Goal: Transaction & Acquisition: Book appointment/travel/reservation

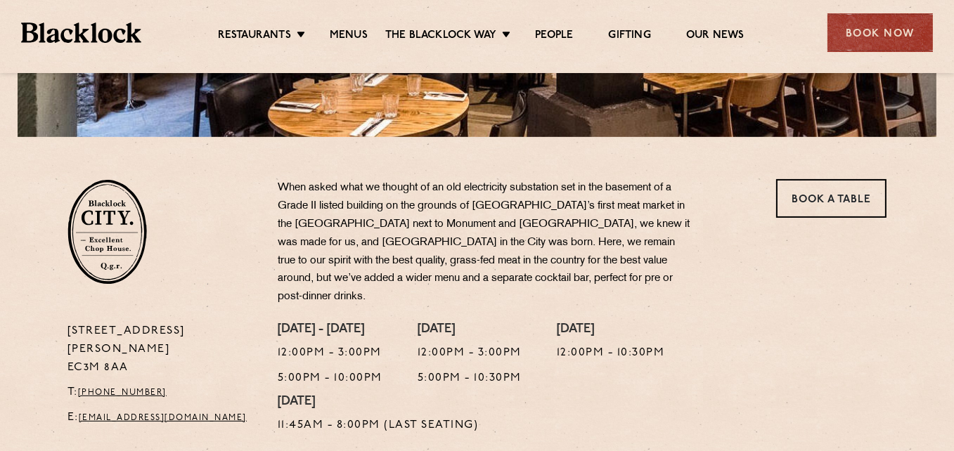
scroll to position [281, 0]
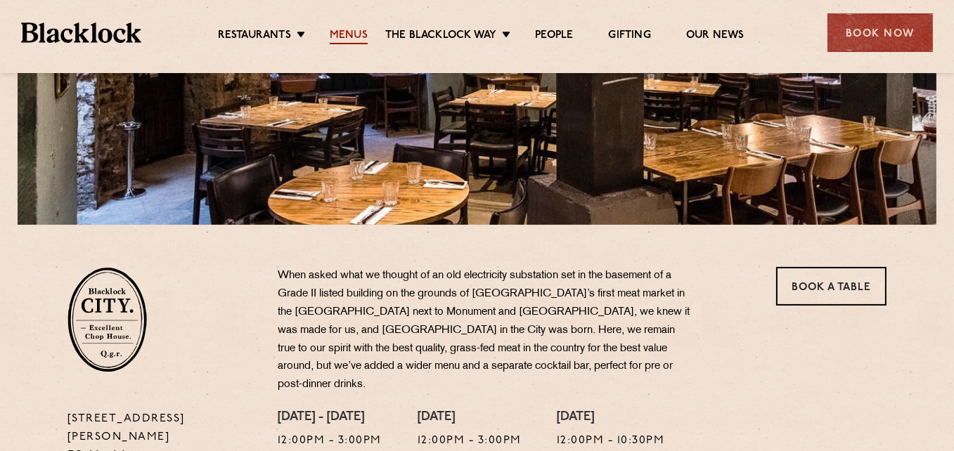
click at [342, 32] on link "Menus" at bounding box center [349, 36] width 38 height 15
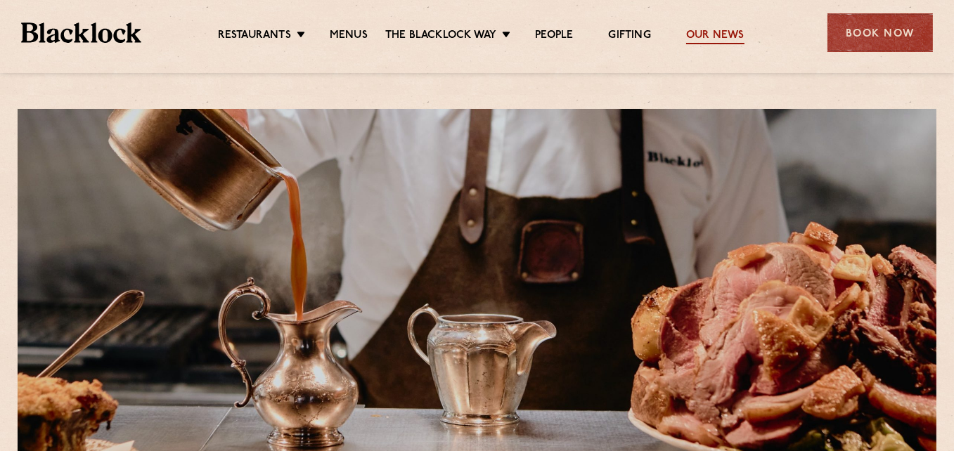
click at [717, 35] on link "Our News" at bounding box center [715, 36] width 58 height 15
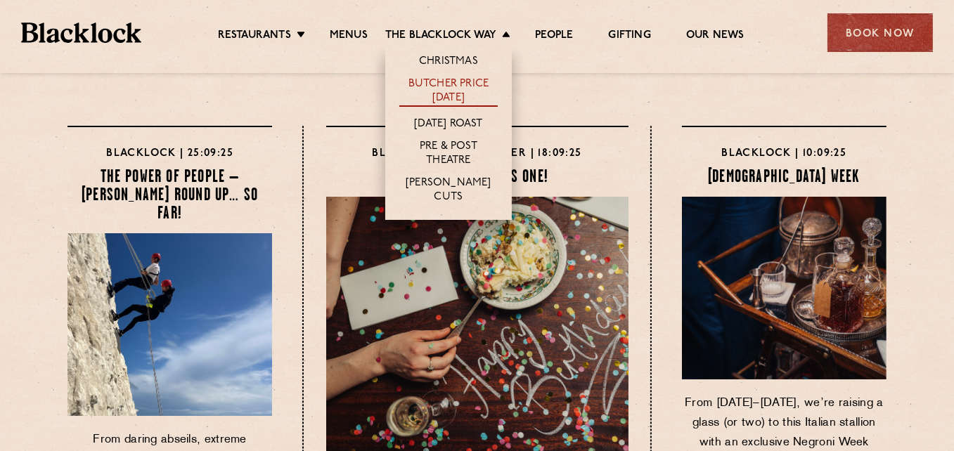
click at [467, 84] on link "Butcher Price [DATE]" at bounding box center [448, 92] width 98 height 30
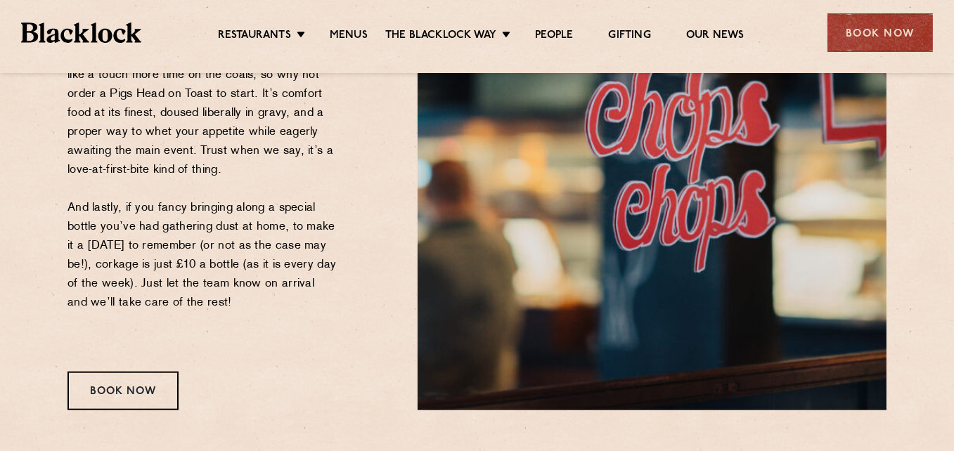
scroll to position [1687, 0]
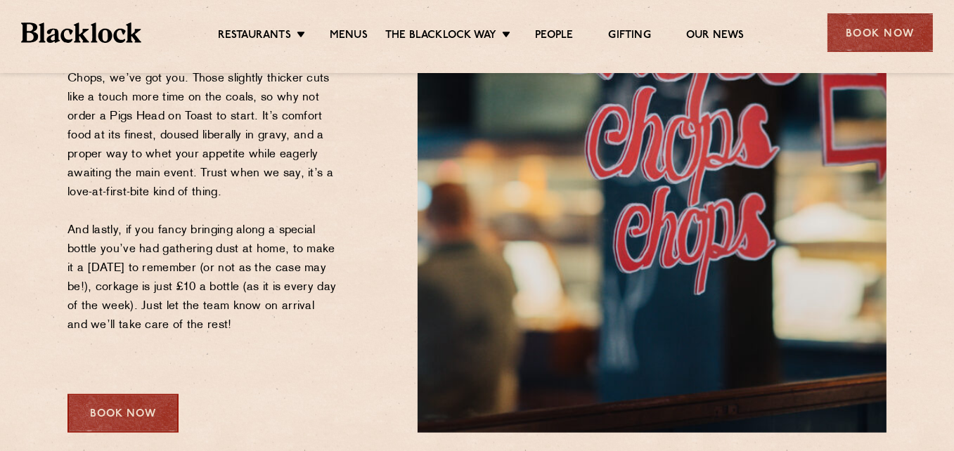
click at [110, 408] on div "Book Now" at bounding box center [122, 413] width 111 height 39
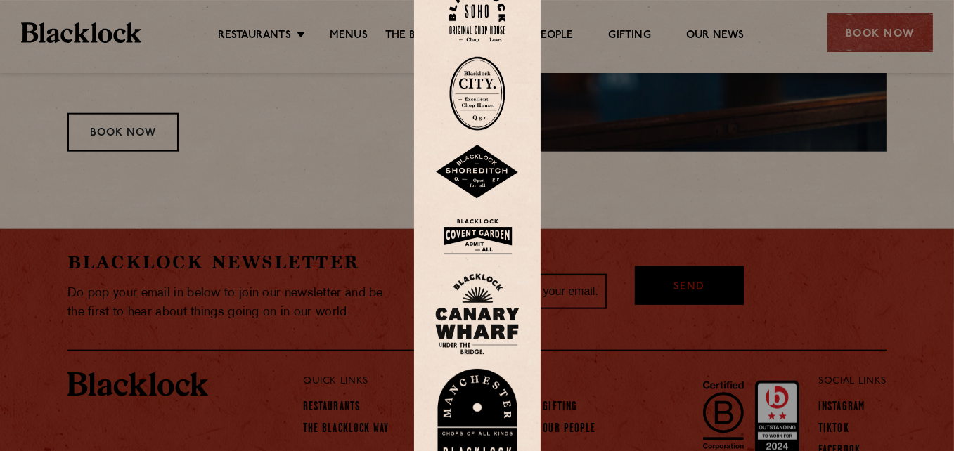
scroll to position [2050, 0]
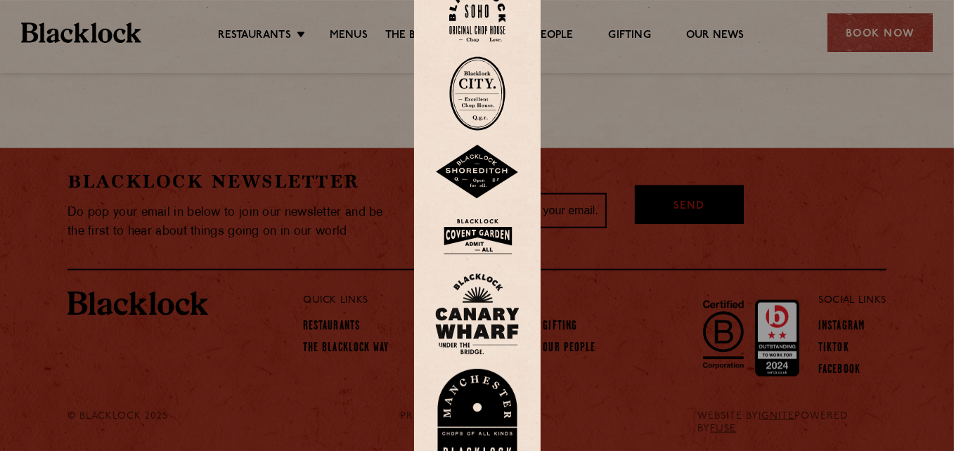
click at [527, 143] on div at bounding box center [477, 226] width 127 height 522
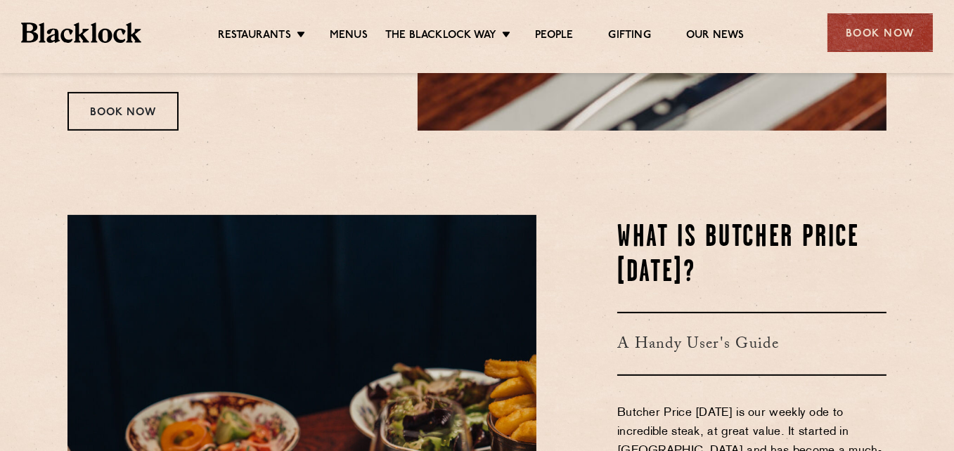
scroll to position [432, 0]
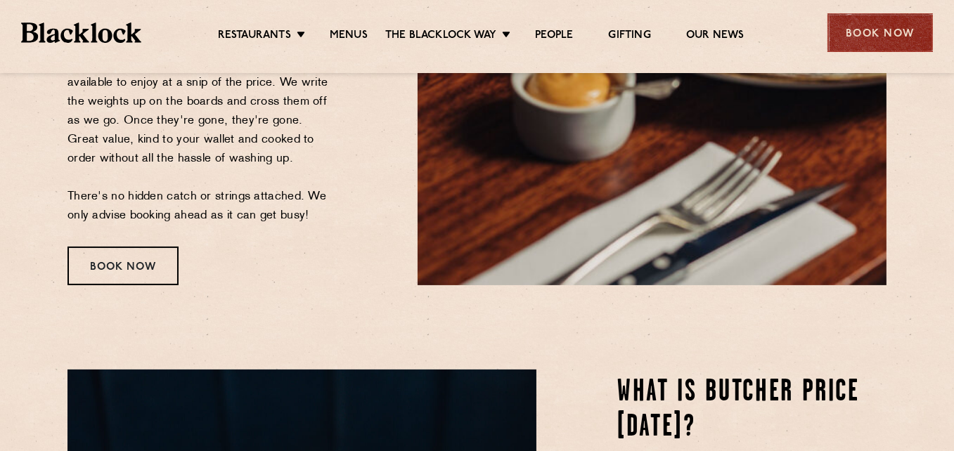
click at [887, 30] on div "Book Now" at bounding box center [880, 32] width 105 height 39
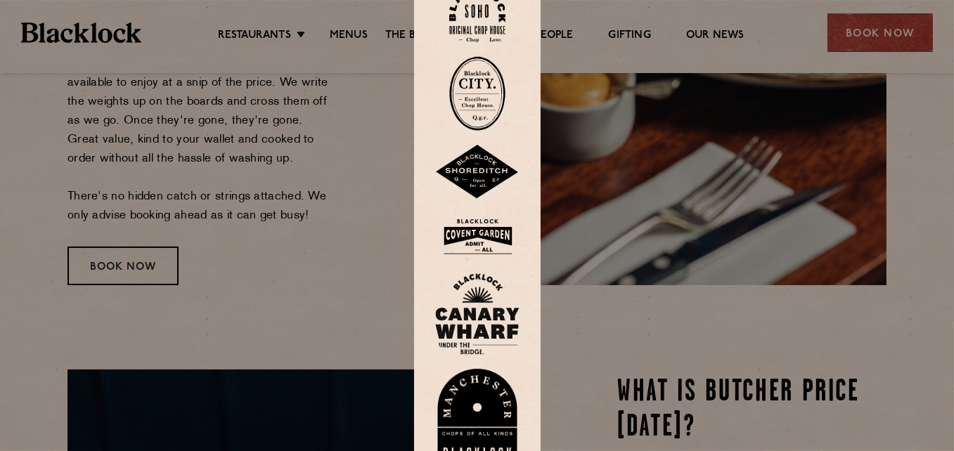
click at [906, 141] on div at bounding box center [477, 225] width 954 height 451
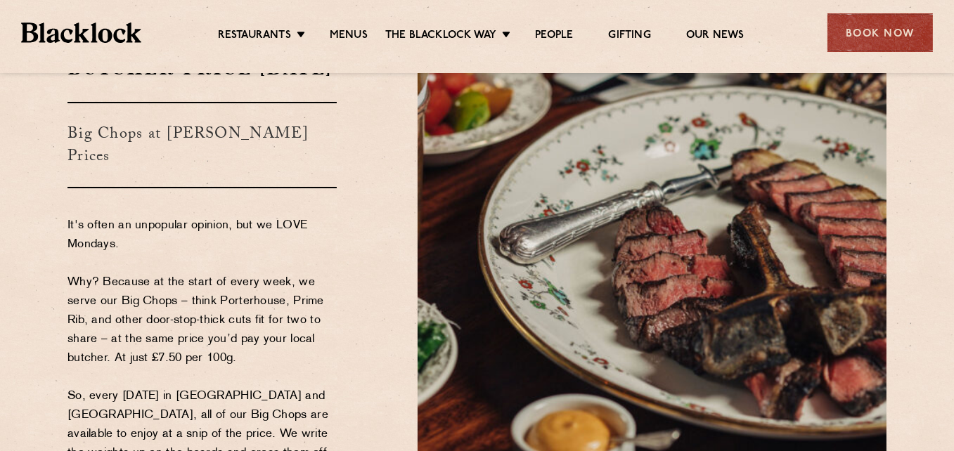
scroll to position [0, 0]
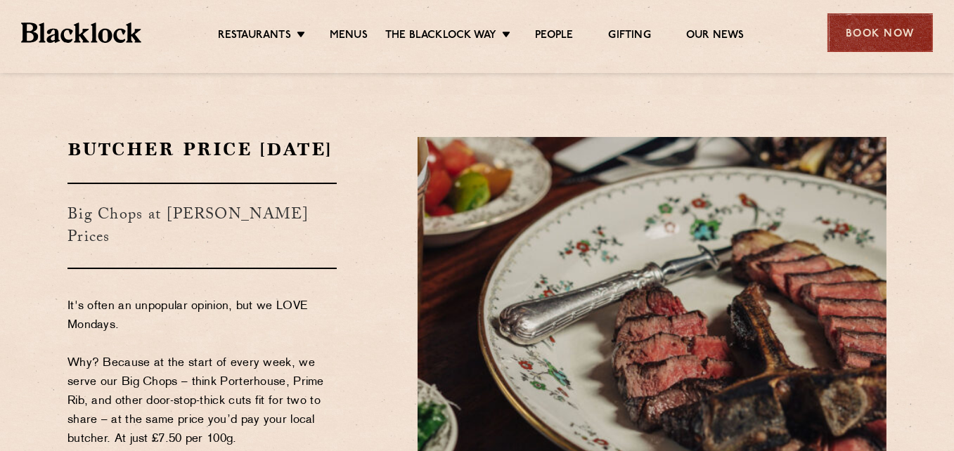
click at [882, 28] on div "Book Now" at bounding box center [880, 32] width 105 height 39
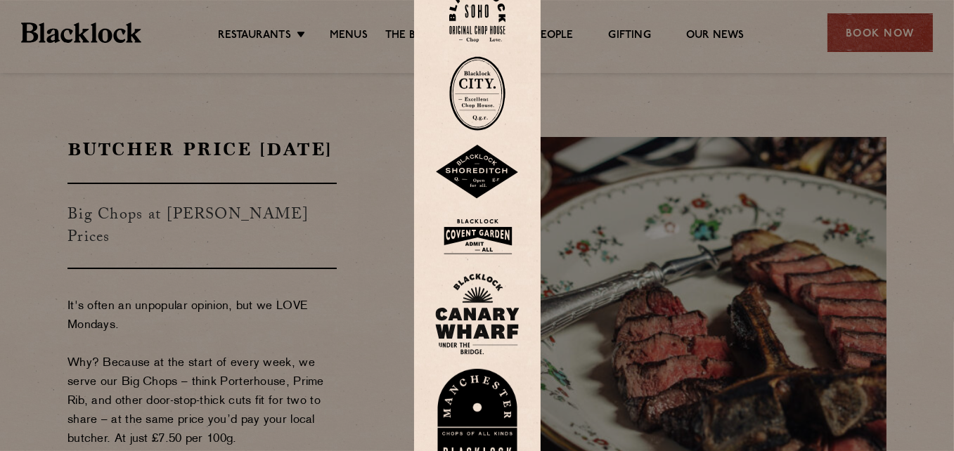
click at [482, 96] on img at bounding box center [477, 93] width 56 height 75
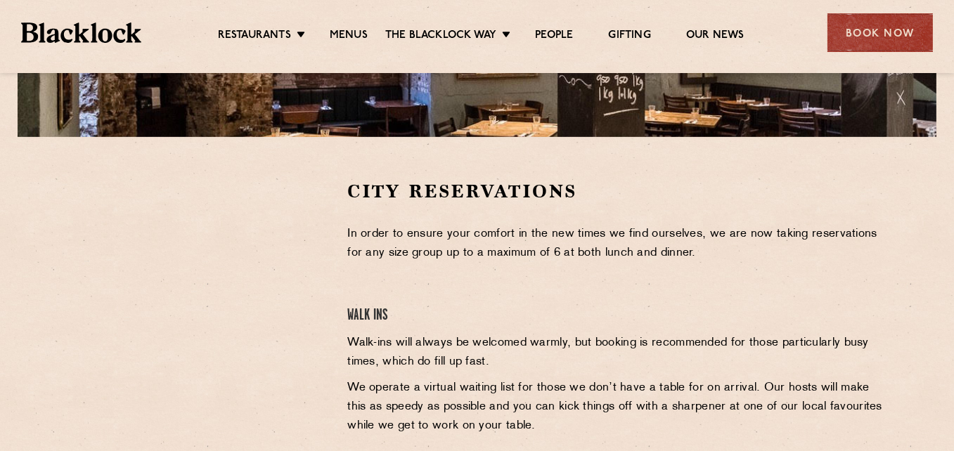
scroll to position [422, 0]
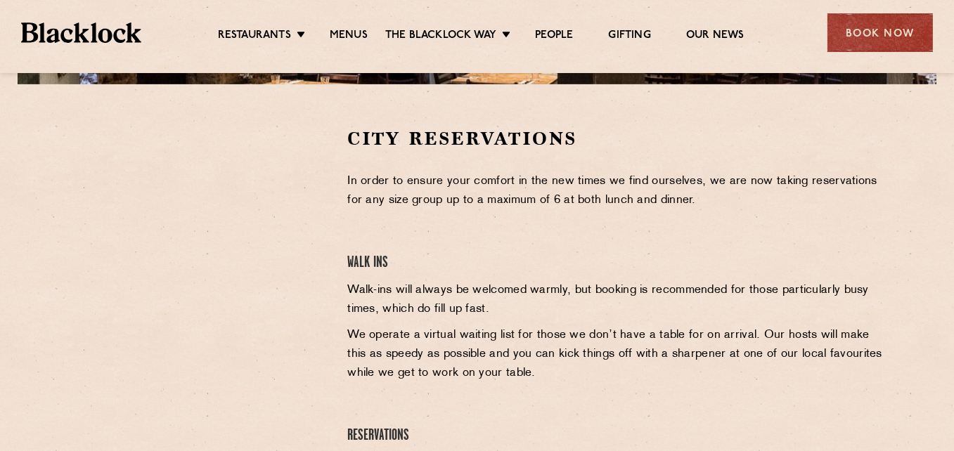
click at [292, 214] on div at bounding box center [196, 233] width 259 height 212
click at [289, 206] on div at bounding box center [196, 233] width 259 height 212
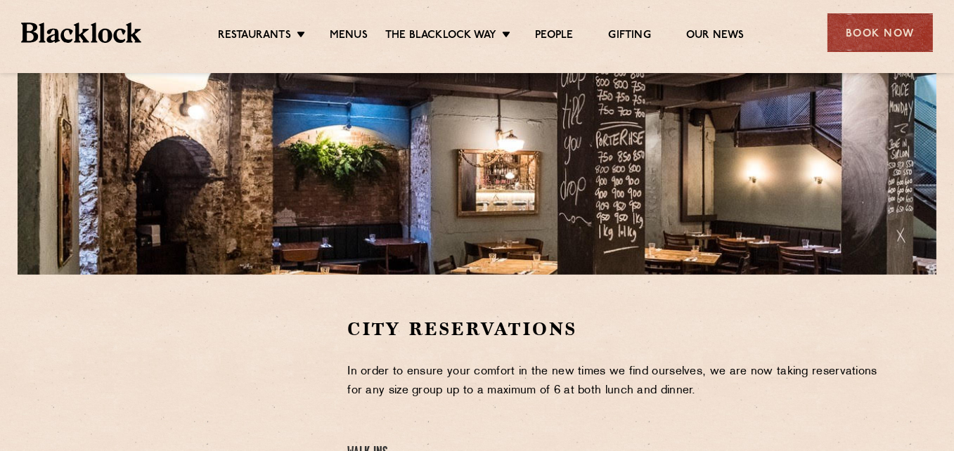
scroll to position [70, 0]
